Goal: Transaction & Acquisition: Purchase product/service

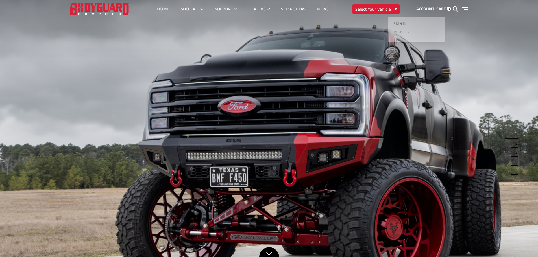
click at [425, 7] on span "Account" at bounding box center [425, 8] width 18 height 5
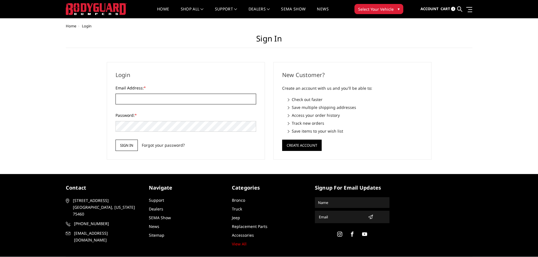
type input "TRAILSWESTONLINE@GMAIL.COM"
click at [123, 144] on input "Sign in" at bounding box center [127, 145] width 22 height 11
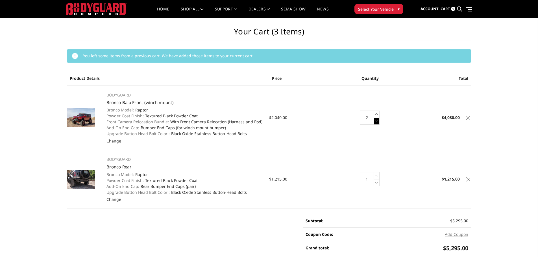
click at [375, 122] on icon at bounding box center [377, 121] width 6 height 7
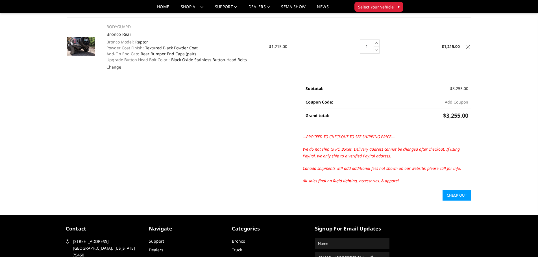
scroll to position [113, 0]
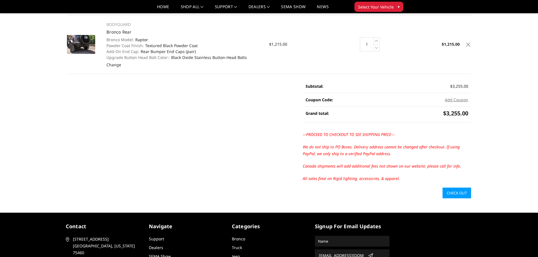
click at [451, 195] on link "Check out" at bounding box center [457, 193] width 29 height 11
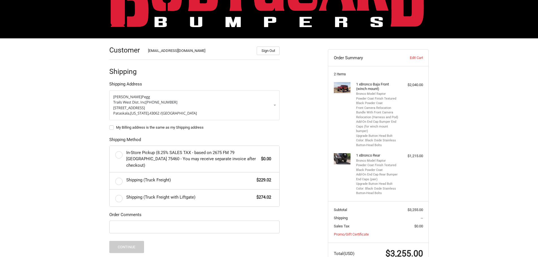
scroll to position [36, 0]
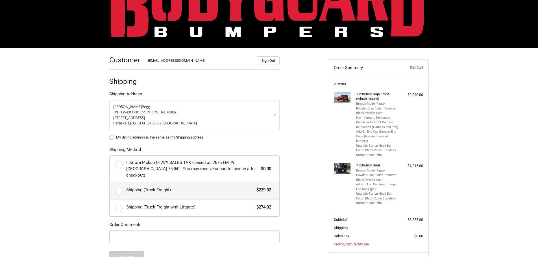
click at [117, 185] on label "Shipping (Truck Freight) $229.02" at bounding box center [195, 190] width 170 height 17
click at [110, 183] on input "Shipping (Truck Freight) $229.02" at bounding box center [110, 182] width 0 height 0
radio input "true"
click at [110, 139] on label "My Billing address is the same as my Shipping address" at bounding box center [194, 137] width 170 height 5
click at [110, 135] on input "My Billing address is the same as my Shipping address" at bounding box center [109, 135] width 0 height 0
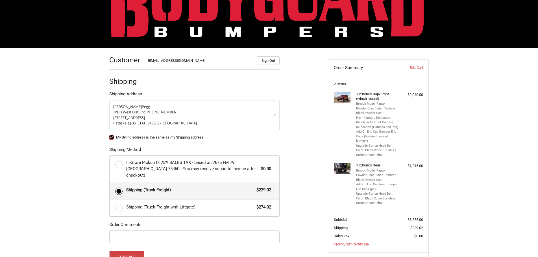
checkbox input "true"
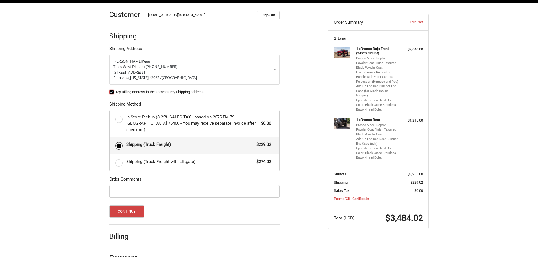
scroll to position [92, 0]
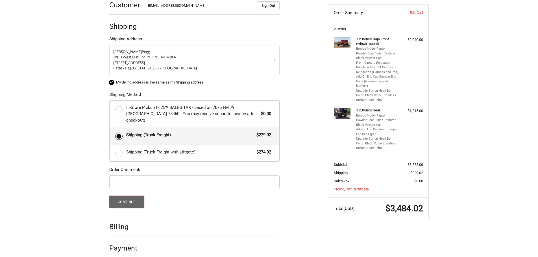
click at [118, 196] on button "Continue" at bounding box center [126, 202] width 35 height 12
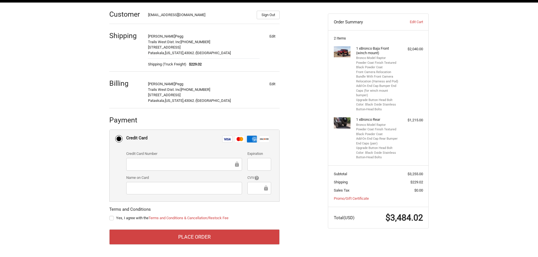
scroll to position [0, 0]
click at [255, 191] on iframe at bounding box center [256, 188] width 11 height 6
click at [110, 217] on label "Yes, I agree with the Terms and Conditions & Cancellation/Restock Fee" at bounding box center [194, 218] width 170 height 5
click at [110, 216] on input "Yes, I agree with the Terms and Conditions & Cancellation/Restock Fee" at bounding box center [109, 216] width 0 height 0
checkbox input "true"
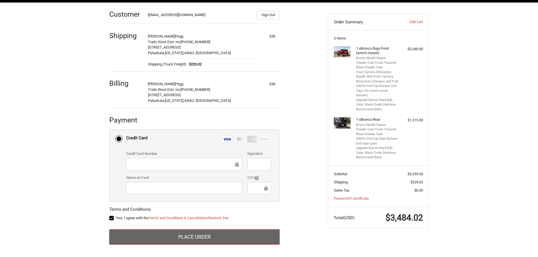
click at [214, 235] on button "Place Order" at bounding box center [194, 237] width 170 height 15
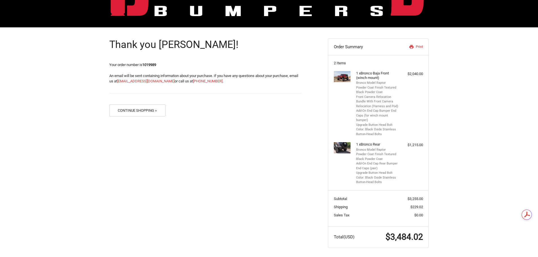
scroll to position [59, 0]
